Goal: Find contact information

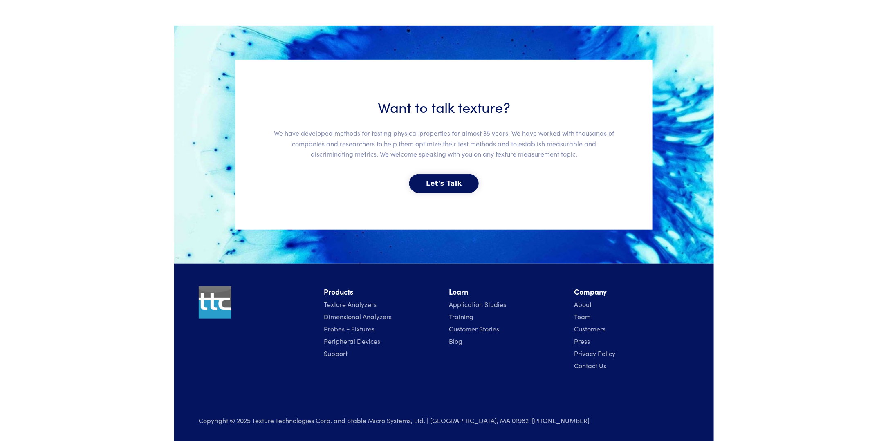
scroll to position [1739, 0]
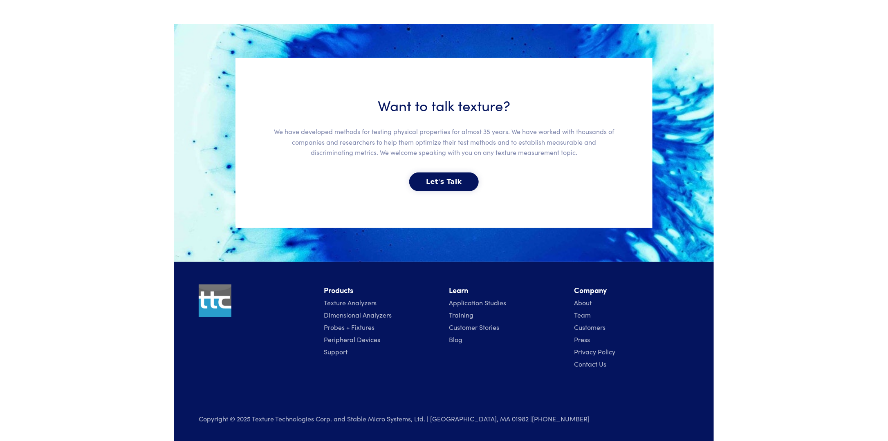
click at [336, 351] on link "Support" at bounding box center [336, 351] width 24 height 9
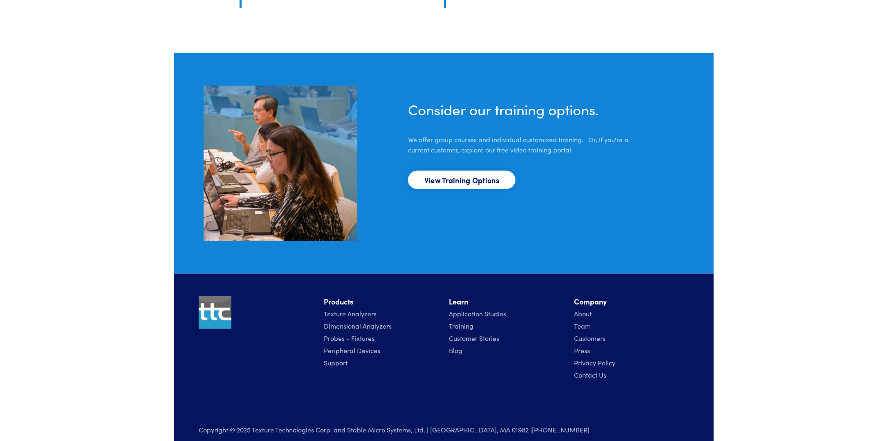
scroll to position [532, 0]
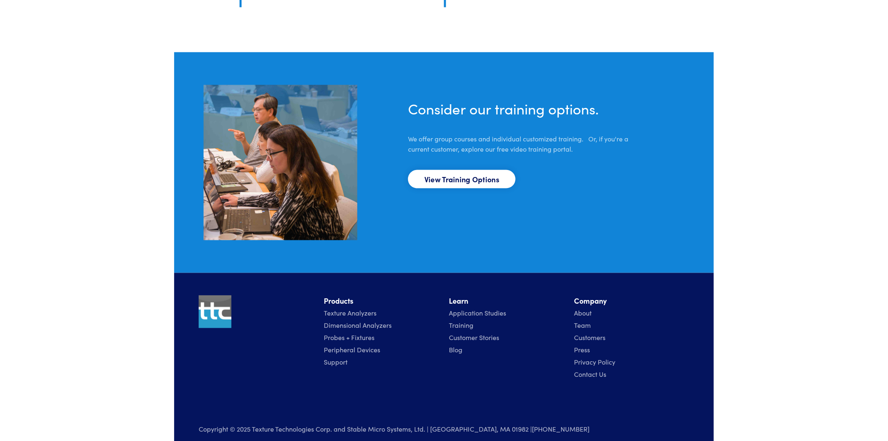
click at [590, 373] on link "Contact Us" at bounding box center [590, 374] width 32 height 9
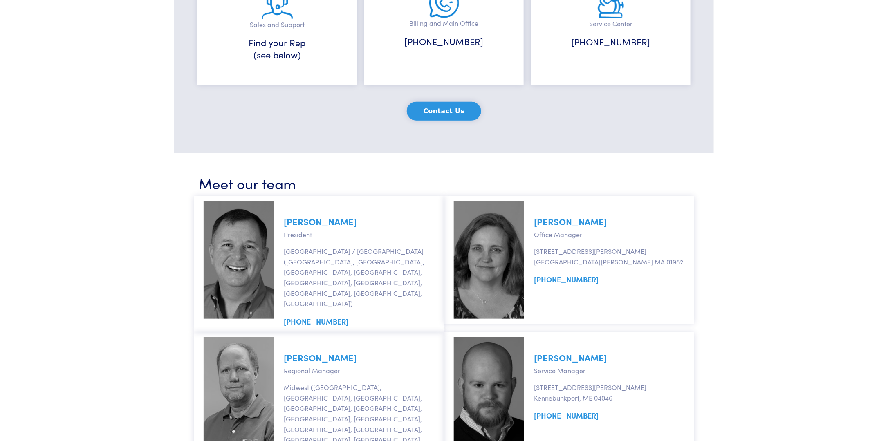
scroll to position [245, 0]
